Goal: Information Seeking & Learning: Learn about a topic

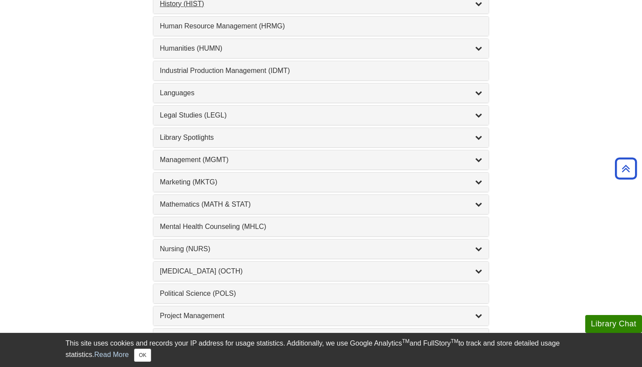
scroll to position [661, 0]
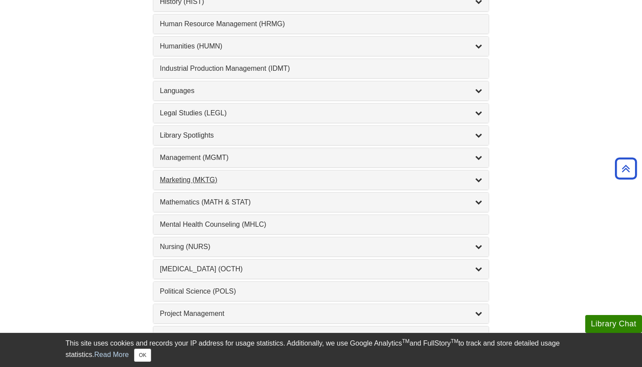
click at [186, 181] on div "Marketing (MKTG) , 4 guides" at bounding box center [321, 180] width 322 height 10
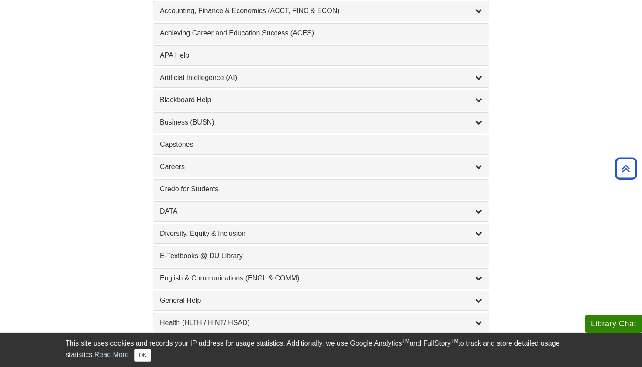
scroll to position [318, 0]
click at [180, 253] on div "E-Textbooks @ DU Library , 1 guides" at bounding box center [321, 256] width 322 height 10
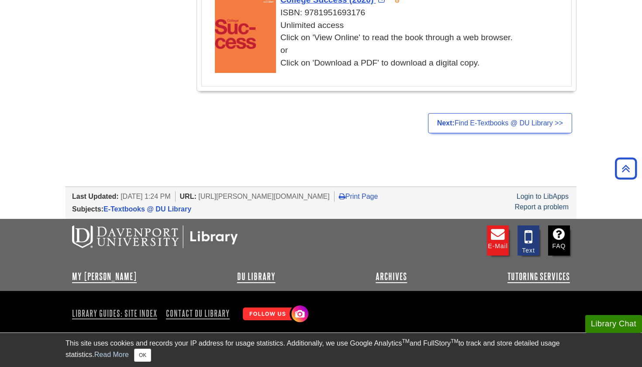
scroll to position [1842, 0]
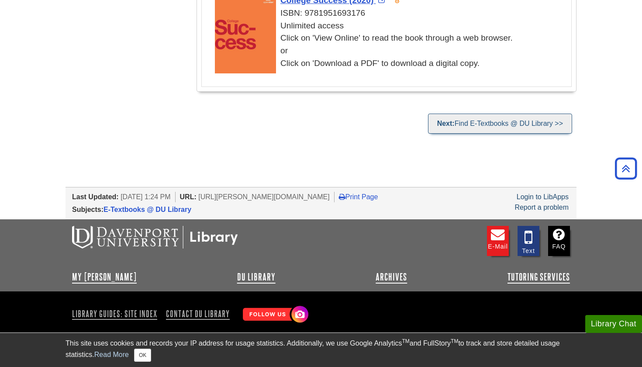
click at [486, 117] on link "Next: Find E-Textbooks @ DU Library >>" at bounding box center [500, 124] width 144 height 20
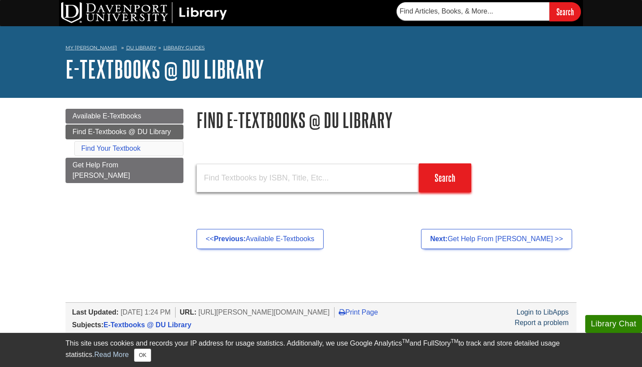
click at [372, 179] on input "text" at bounding box center [307, 178] width 222 height 28
click at [373, 179] on input "text" at bounding box center [307, 178] width 222 height 28
type input "digital marketing"
click at [445, 177] on input "Search" at bounding box center [445, 177] width 52 height 29
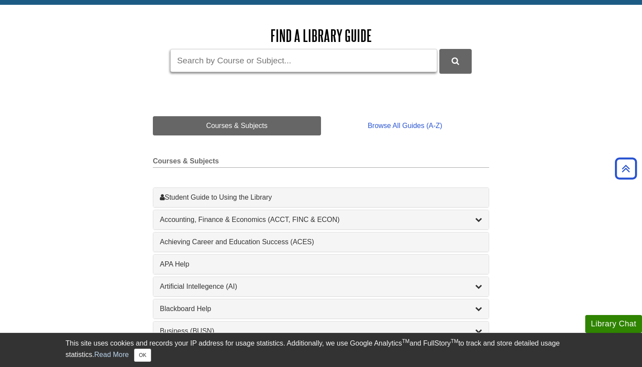
scroll to position [97, 0]
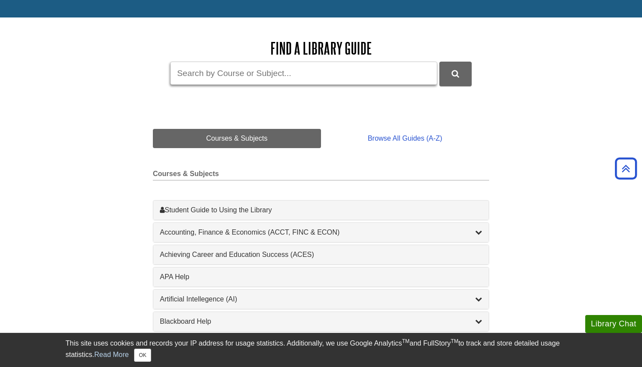
click at [262, 72] on input "Guide Search Terms" at bounding box center [303, 73] width 267 height 23
type input "stukent"
click at [455, 73] on button "DU Library Guides Search" at bounding box center [455, 74] width 32 height 24
drag, startPoint x: 224, startPoint y: 72, endPoint x: 159, endPoint y: 70, distance: 64.6
click at [159, 70] on form "Guide Search Terms stukent" at bounding box center [321, 74] width 336 height 24
